Goal: Information Seeking & Learning: Learn about a topic

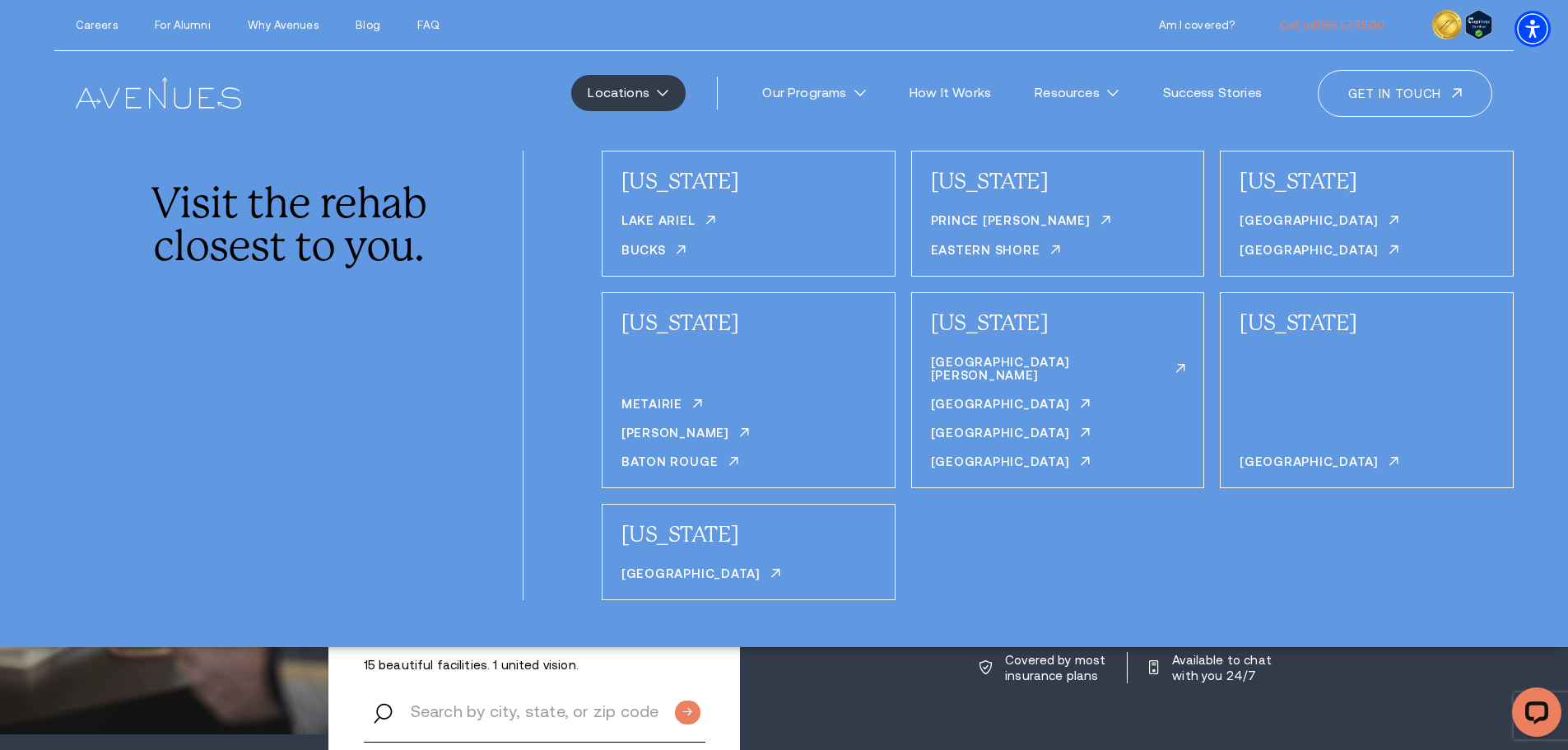
click at [416, 32] on div "Careers For Alumni Why Avenues Blog FAQ Call us!" at bounding box center [784, 25] width 1459 height 51
click at [417, 23] on link "FAQ" at bounding box center [428, 25] width 22 height 13
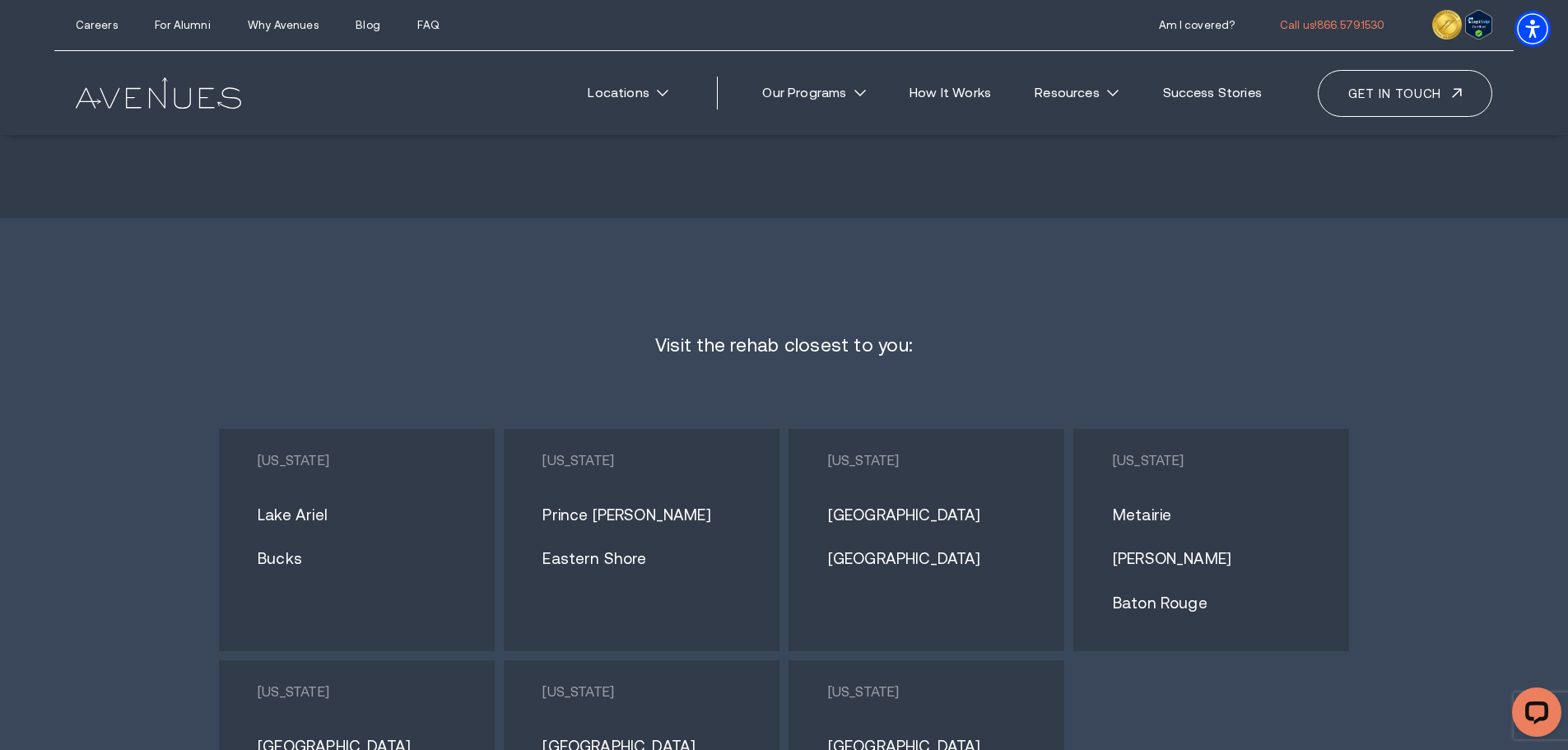
scroll to position [9853, 0]
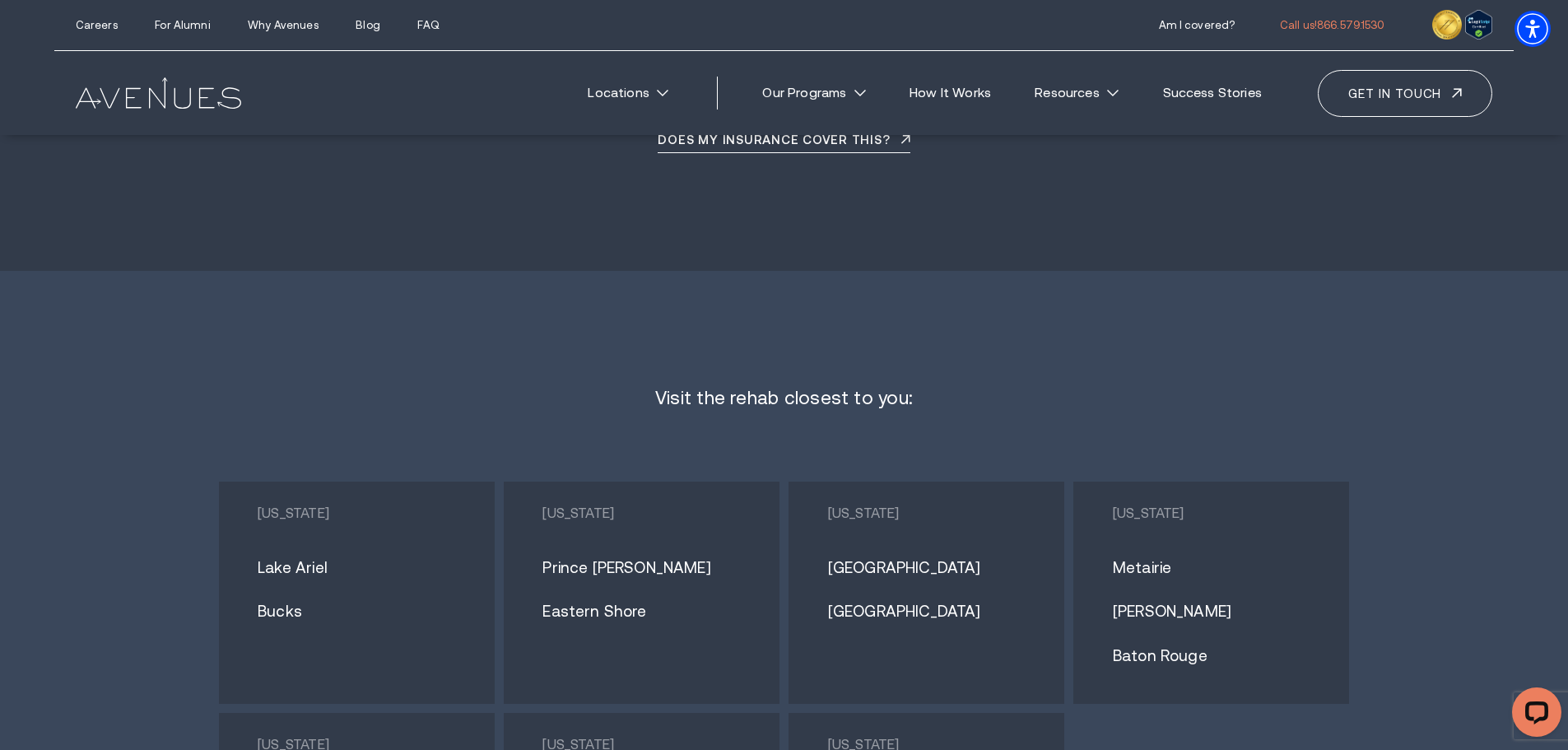
click at [287, 603] on link "Bucks" at bounding box center [364, 612] width 213 height 18
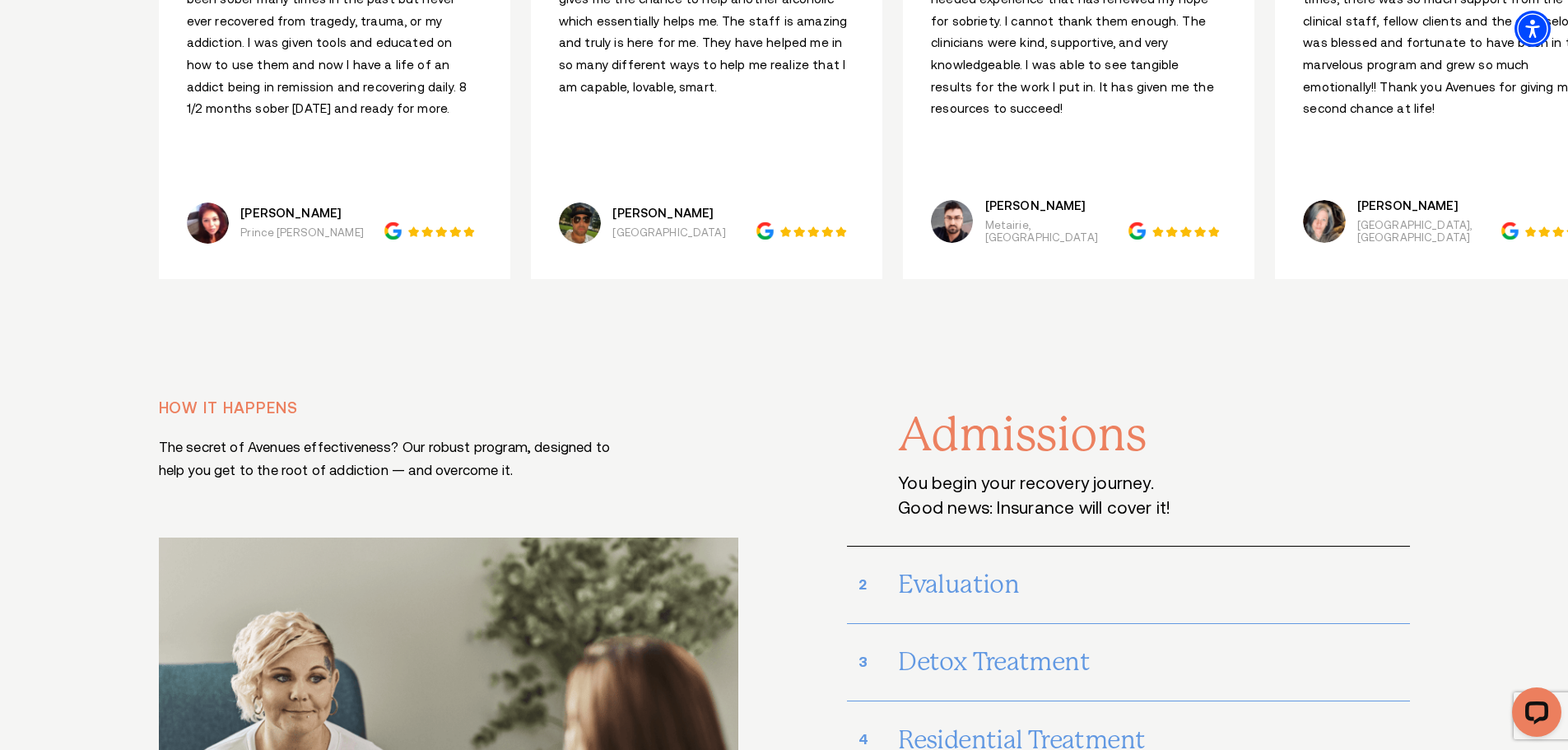
scroll to position [8454, 0]
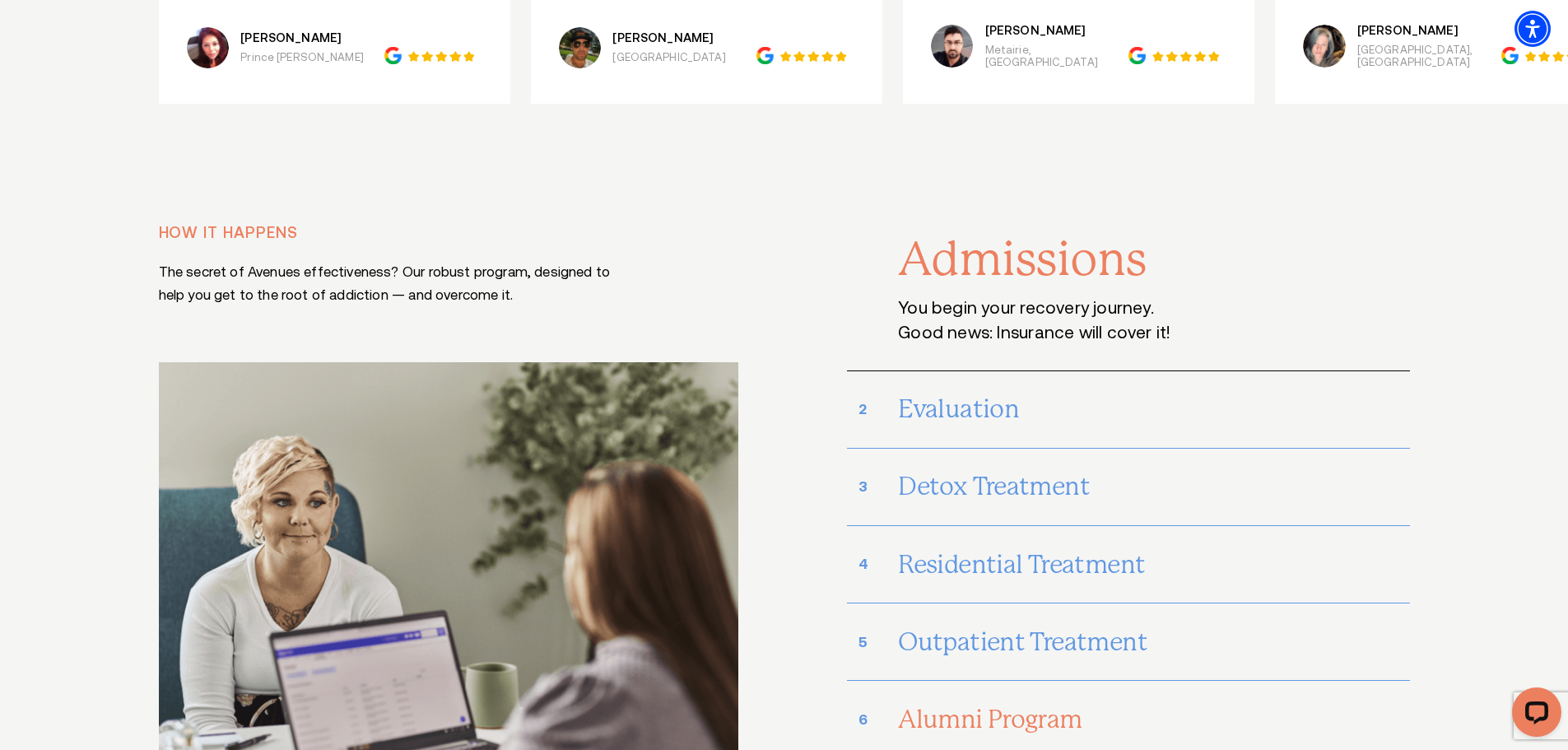
click at [1210, 693] on h3 "Alumni Program" at bounding box center [1153, 719] width 511 height 51
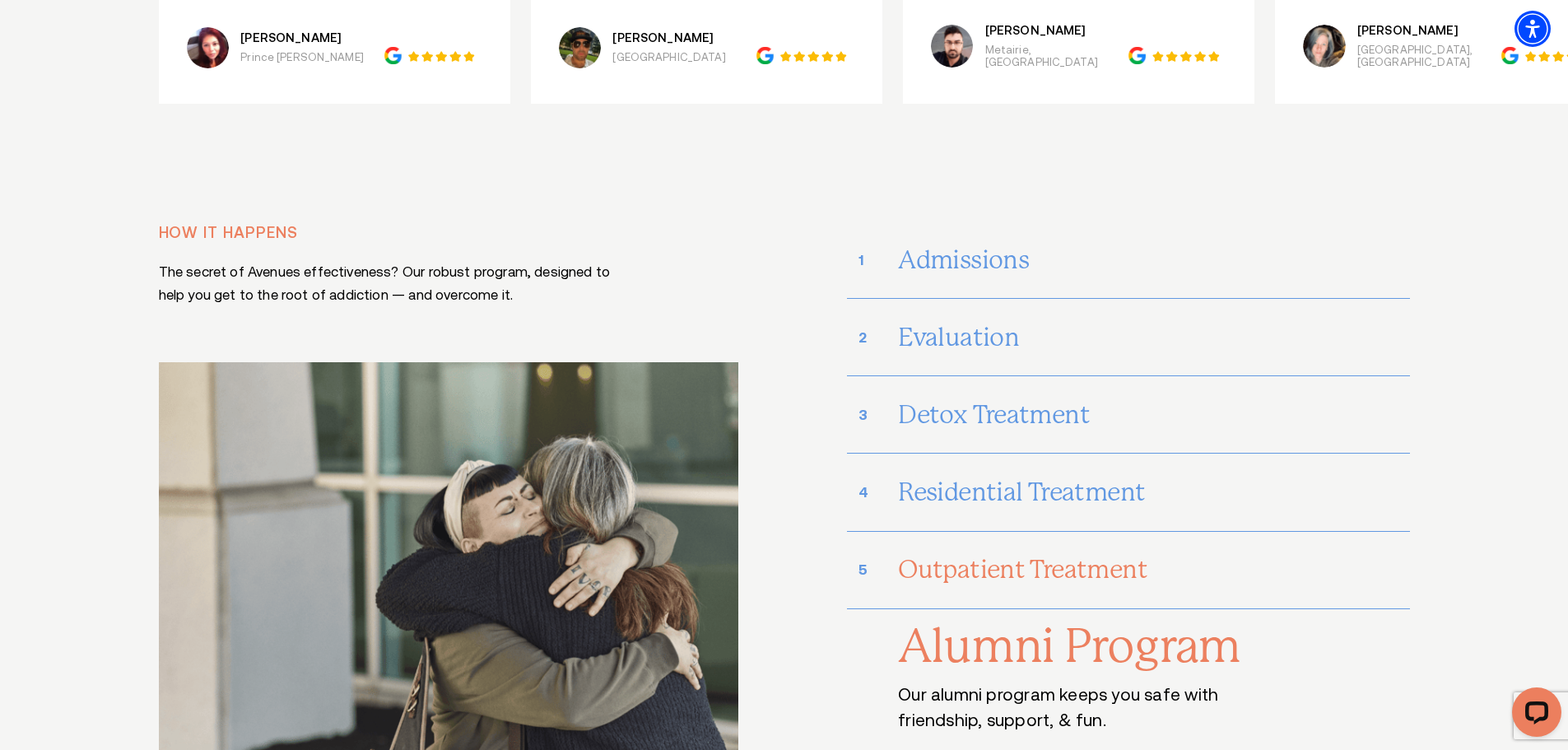
click at [1013, 544] on h3 "Outpatient Treatment" at bounding box center [1153, 570] width 511 height 51
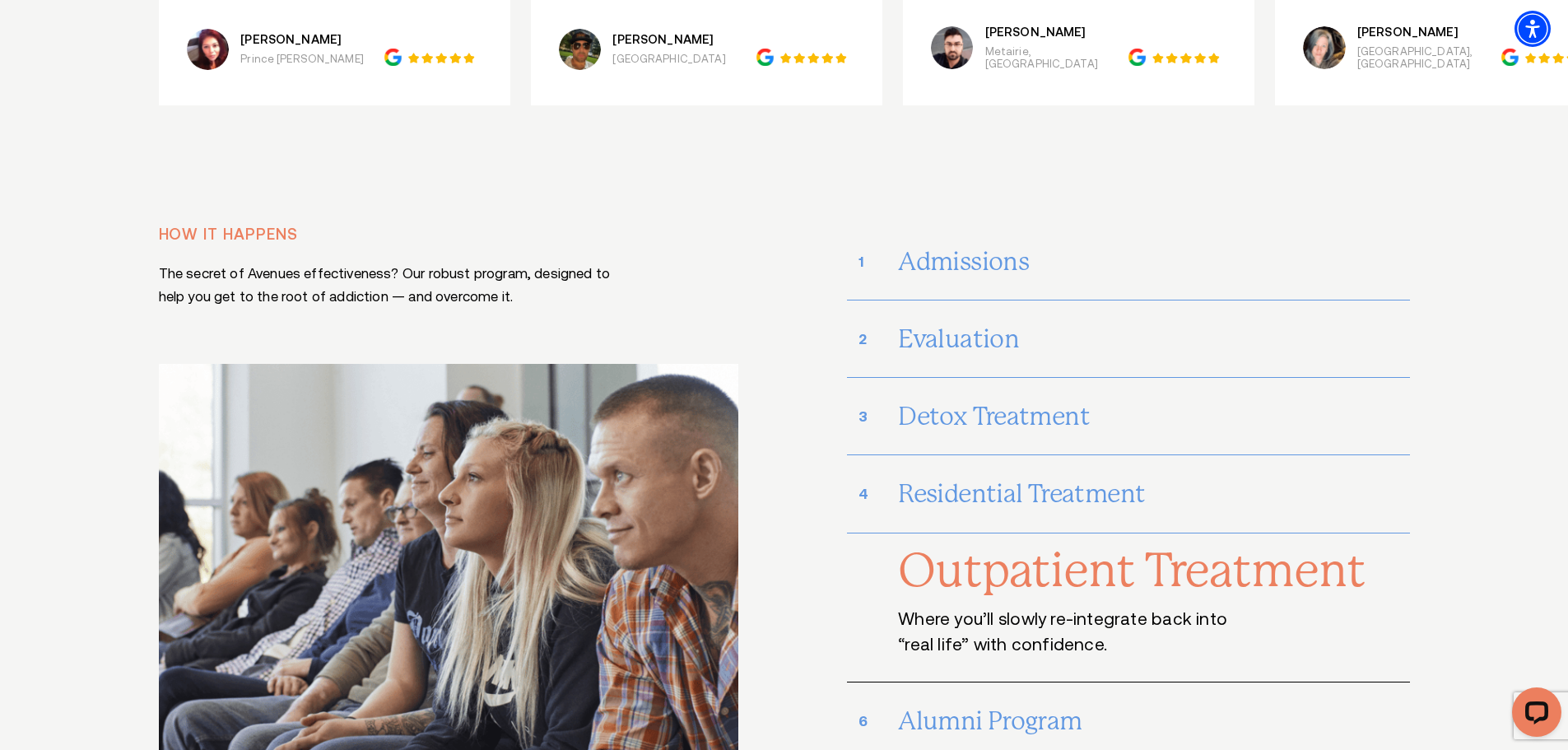
scroll to position [8372, 0]
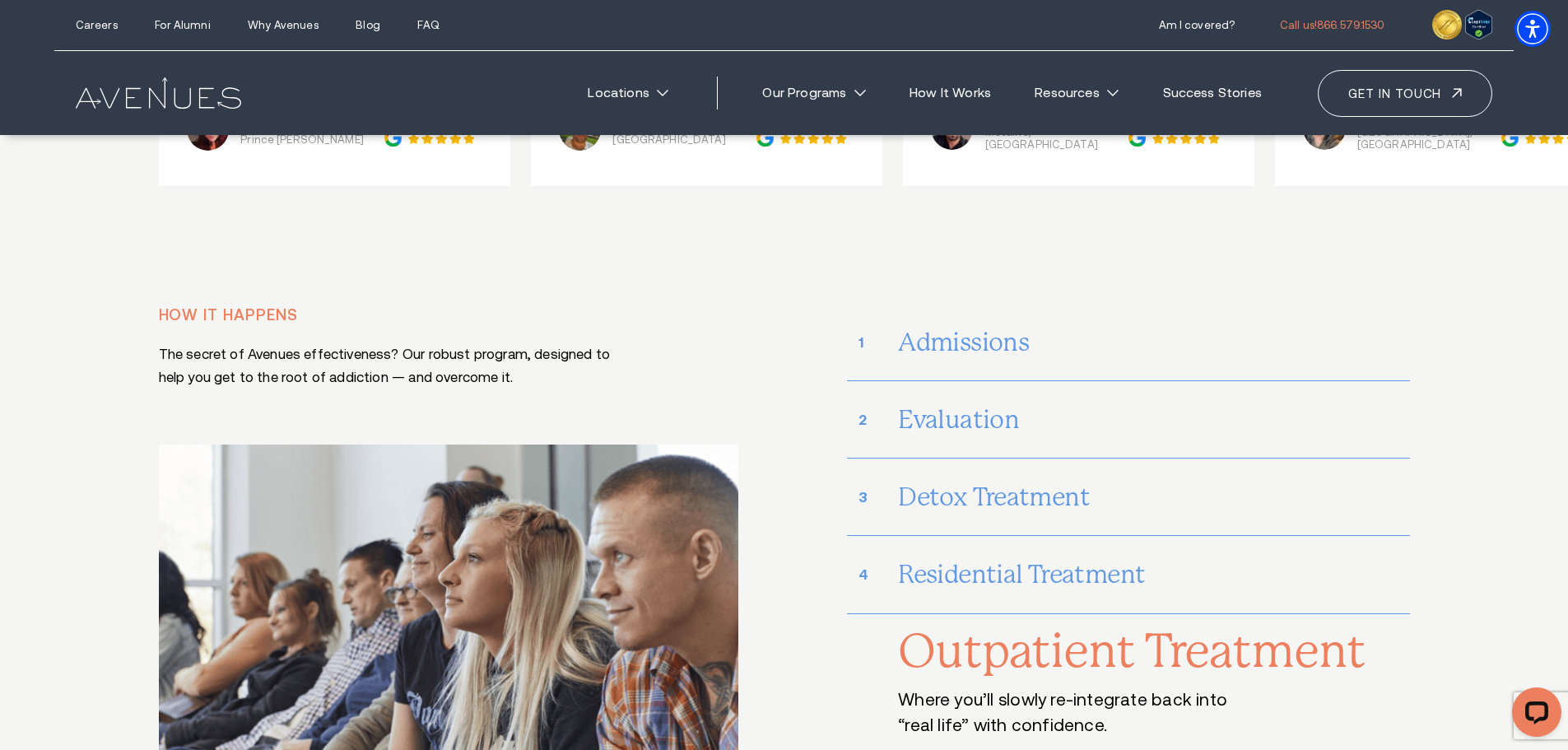
click at [1016, 549] on h3 "Residential Treatment" at bounding box center [1153, 575] width 511 height 51
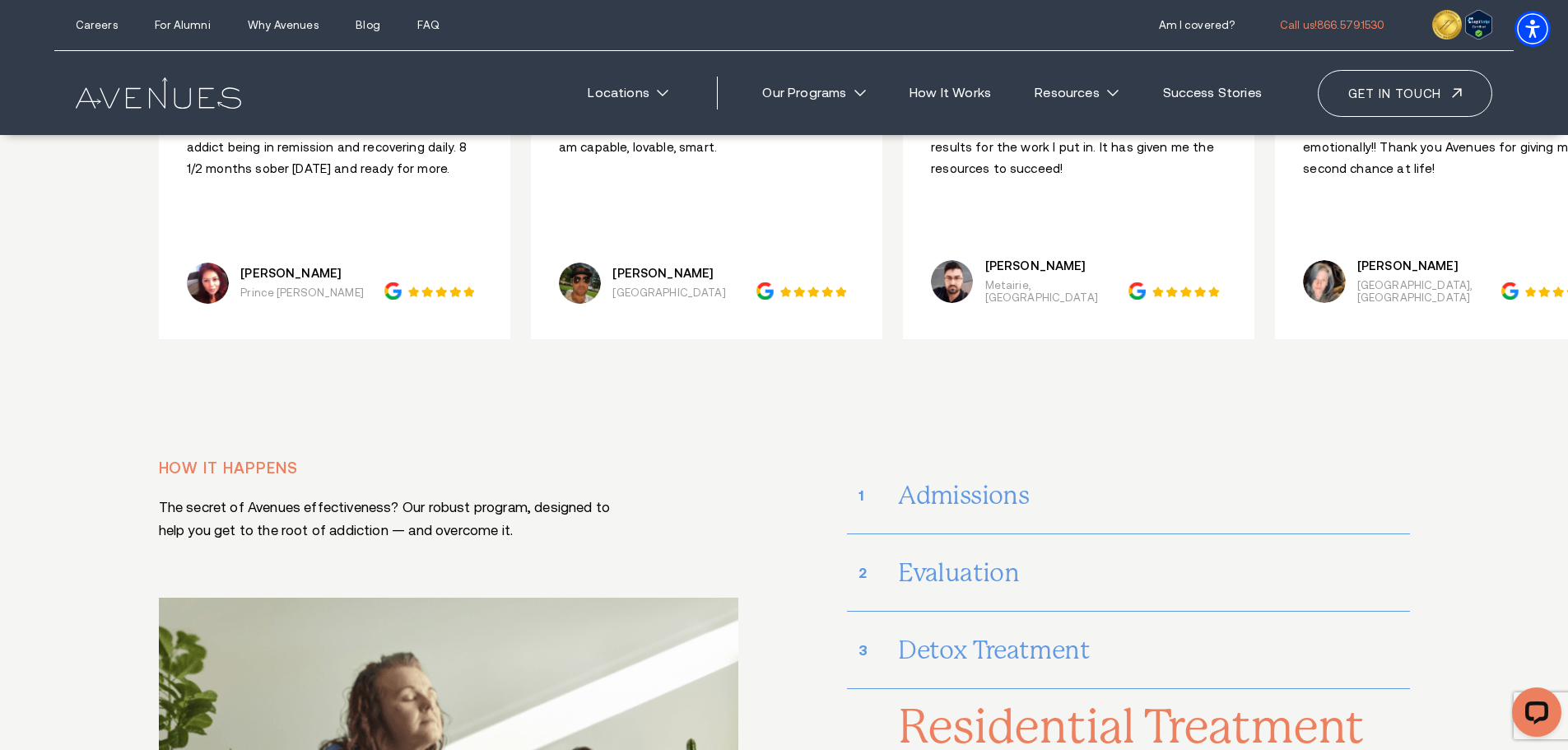
scroll to position [8207, 0]
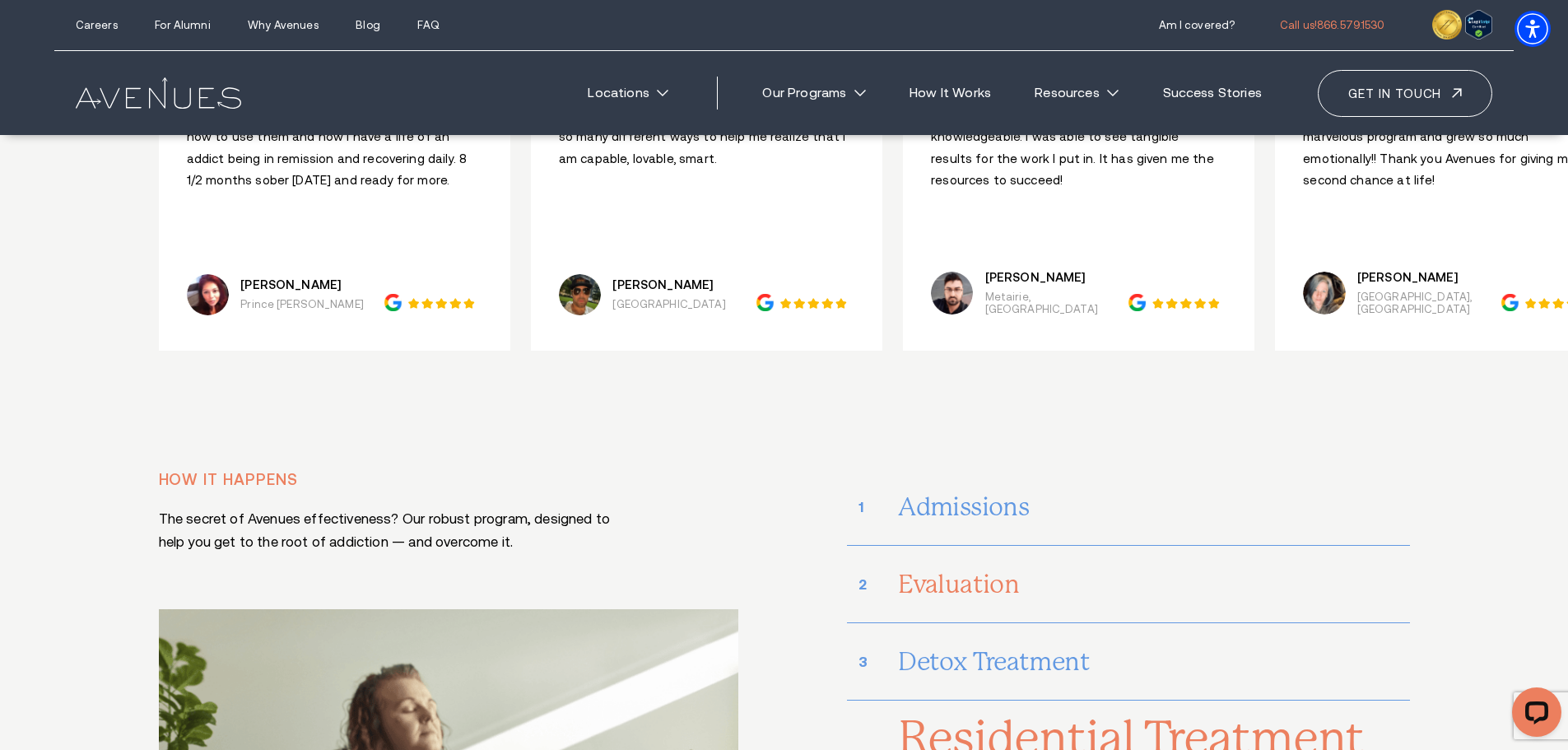
click at [1031, 559] on h3 "Evaluation" at bounding box center [1153, 584] width 511 height 51
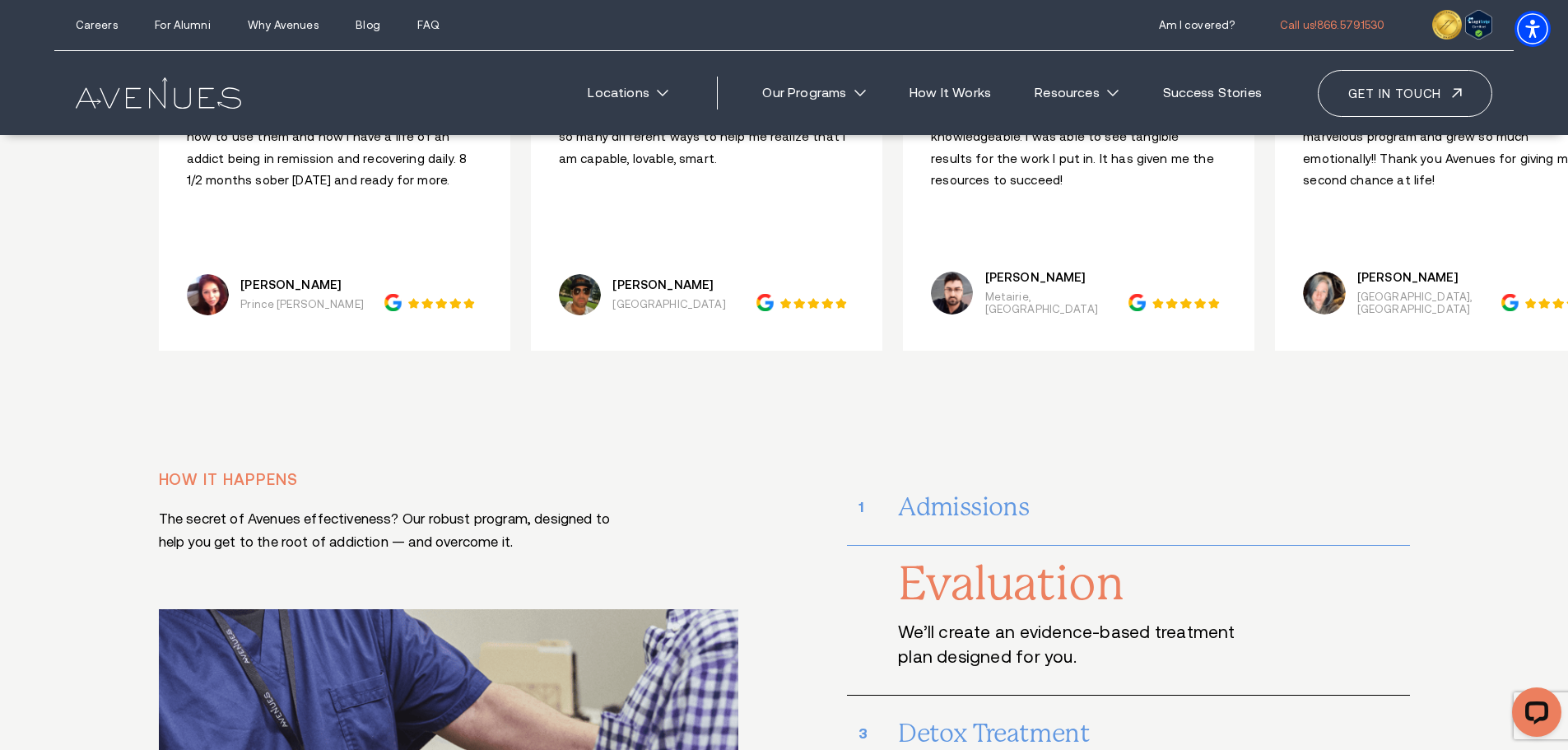
click at [1037, 545] on div "Evaluation We’ll create an evidence-based treatment plan designed for you." at bounding box center [1129, 620] width 563 height 150
click at [1032, 481] on h3 "Admissions" at bounding box center [1153, 507] width 511 height 51
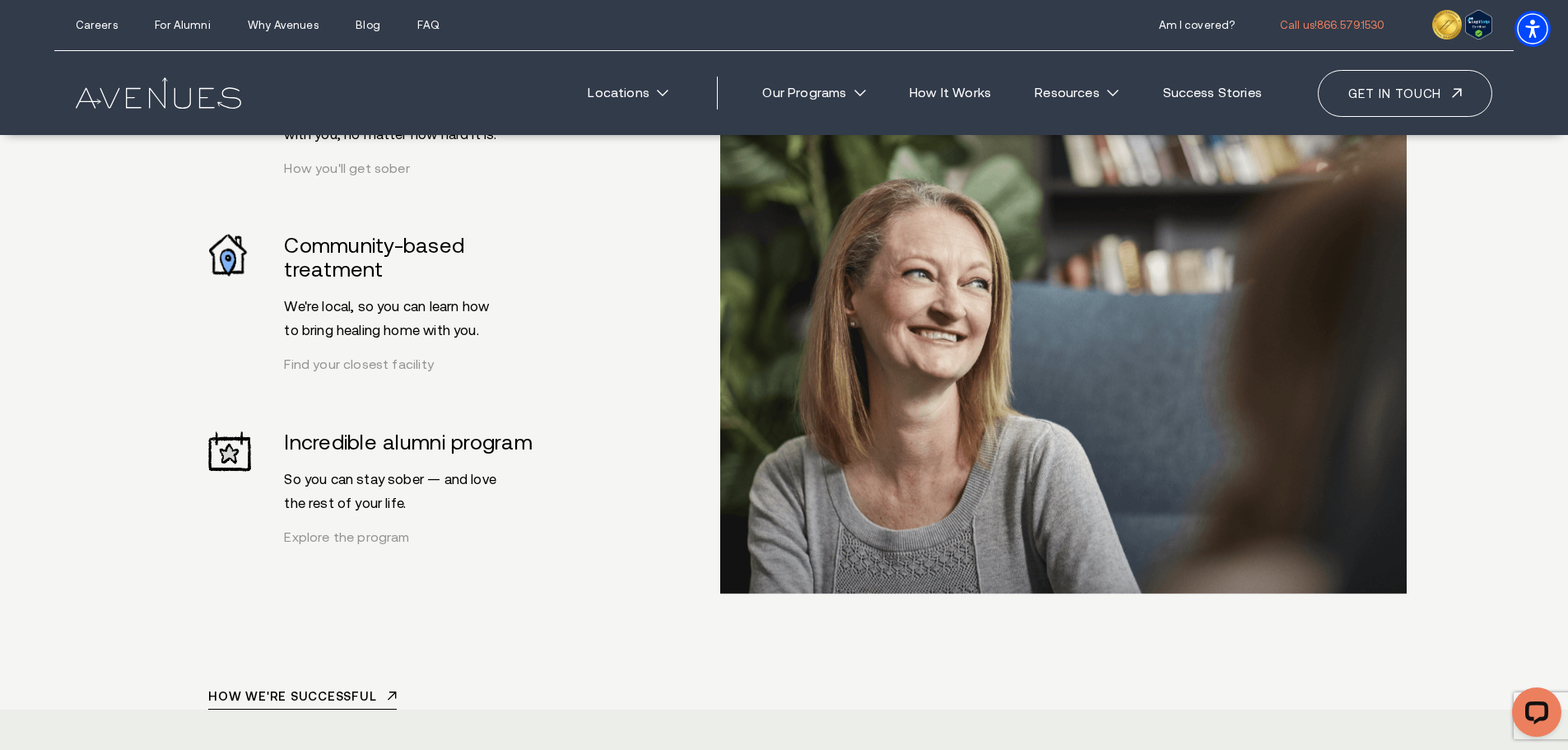
scroll to position [6232, 0]
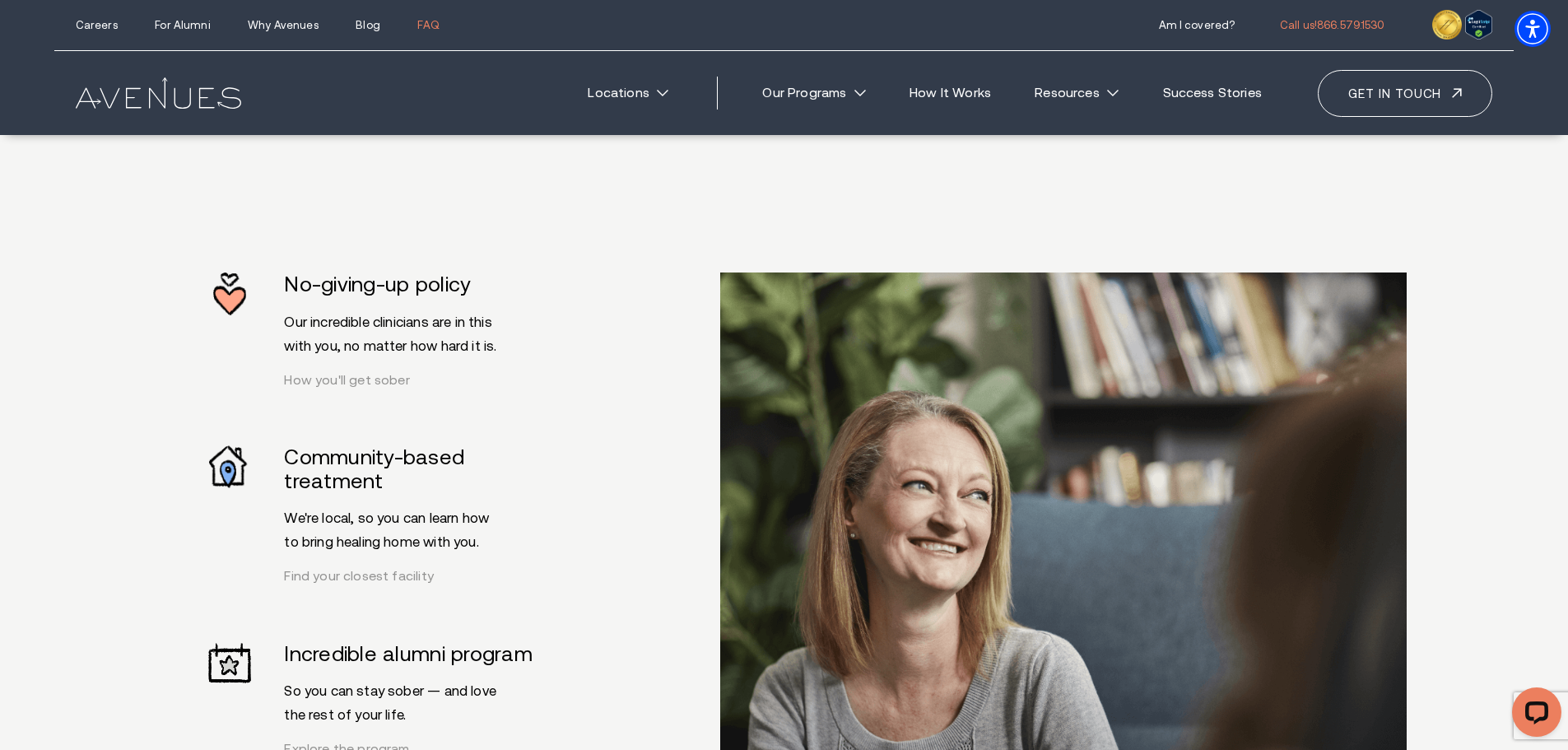
click at [426, 30] on link "FAQ" at bounding box center [428, 25] width 22 height 13
